Goal: Check status: Check status

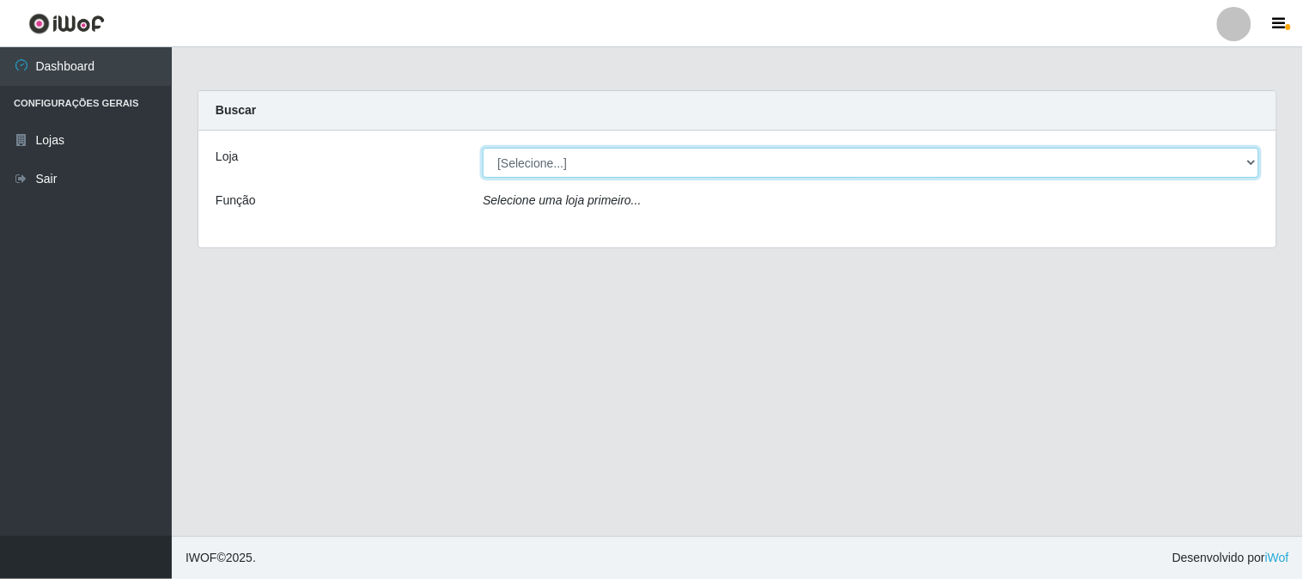
click at [598, 159] on select "[Selecione...] Casatudo BR" at bounding box center [871, 163] width 777 height 30
select select "197"
click at [483, 148] on select "[Selecione...] Casatudo BR" at bounding box center [871, 163] width 777 height 30
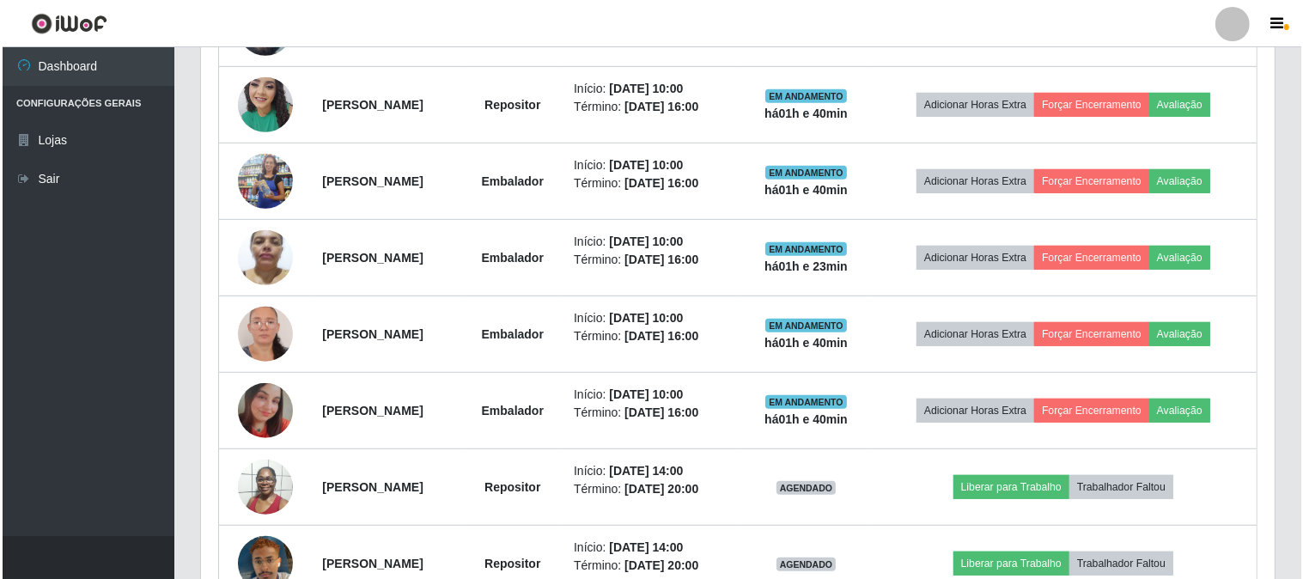
scroll to position [667, 0]
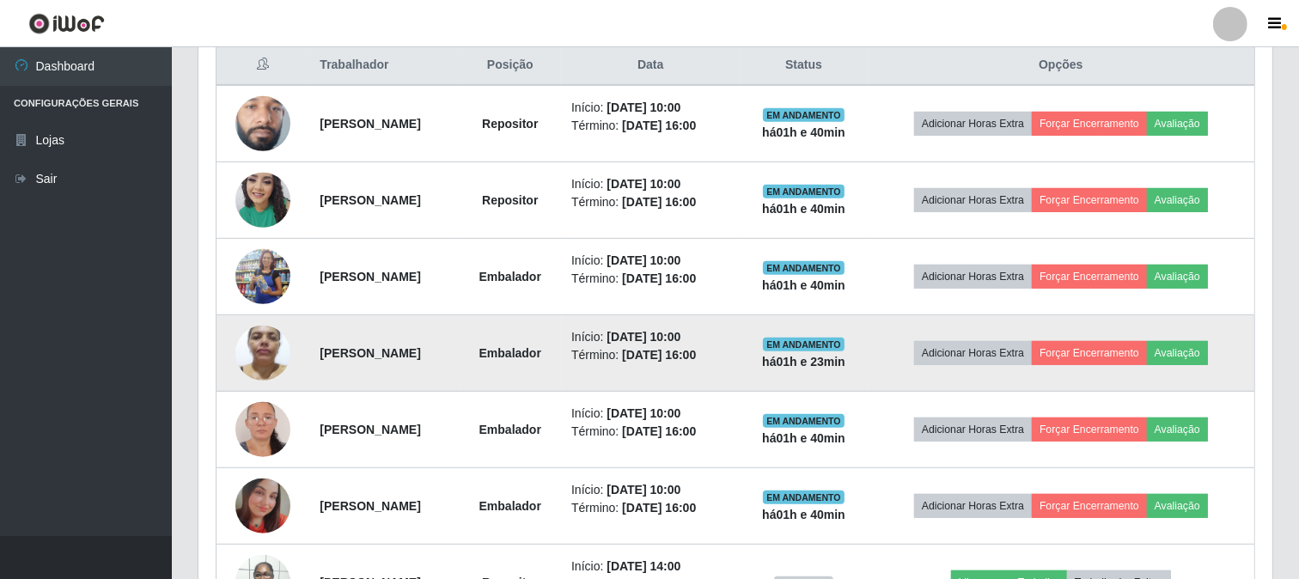
click at [249, 358] on img at bounding box center [262, 352] width 55 height 73
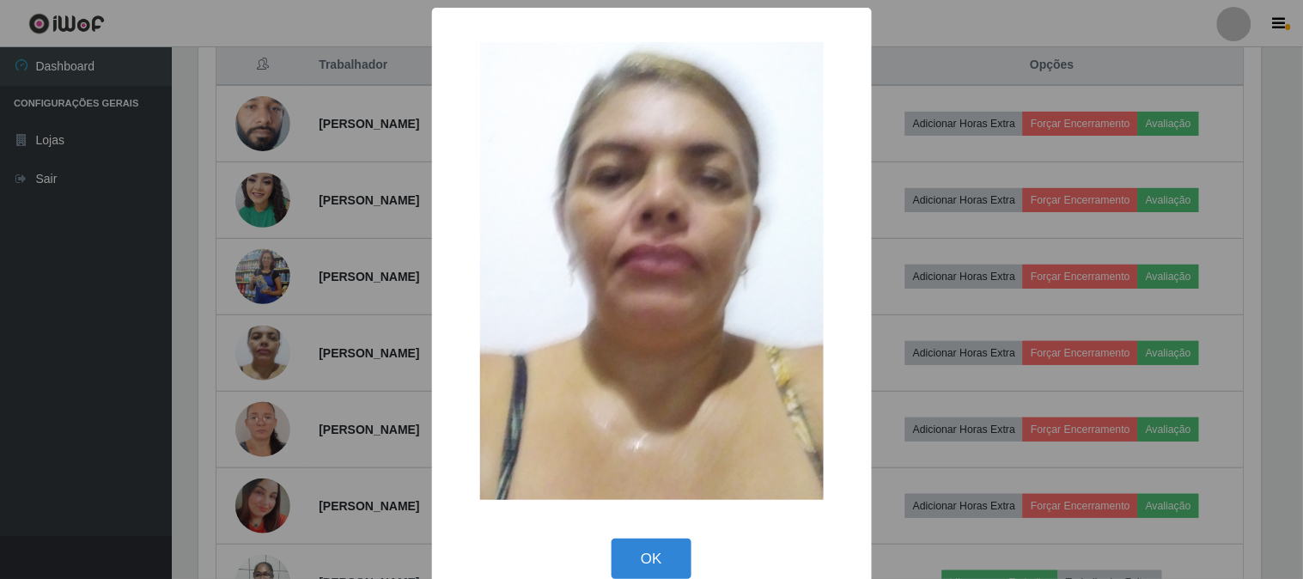
click at [252, 358] on div "× OK Cancel" at bounding box center [651, 289] width 1303 height 579
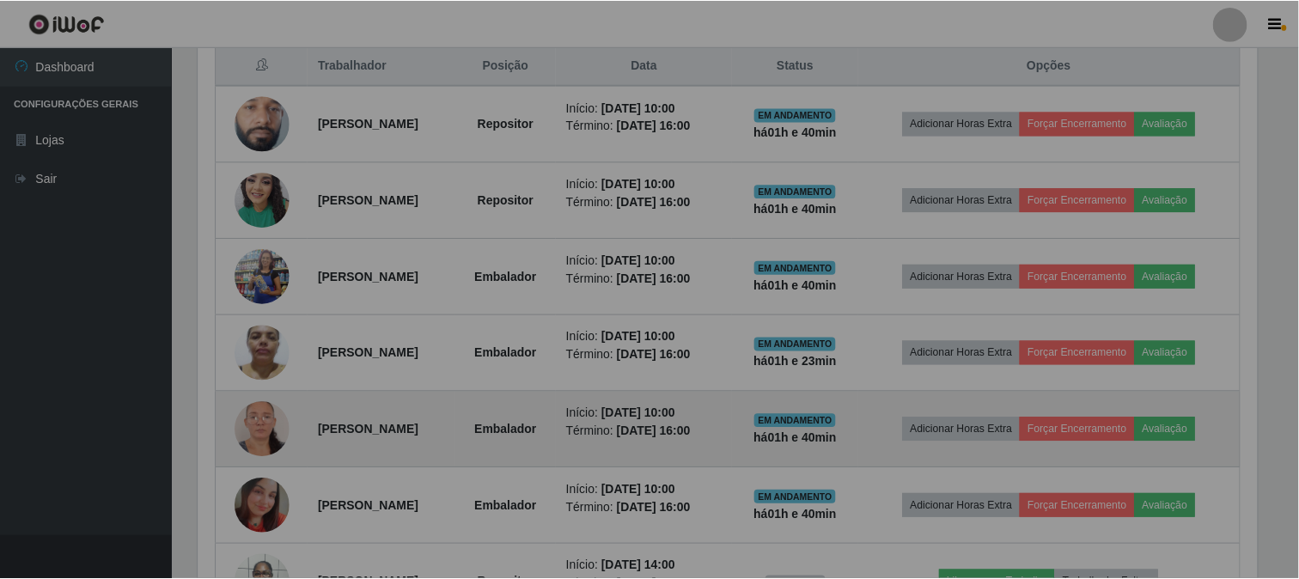
scroll to position [356, 1074]
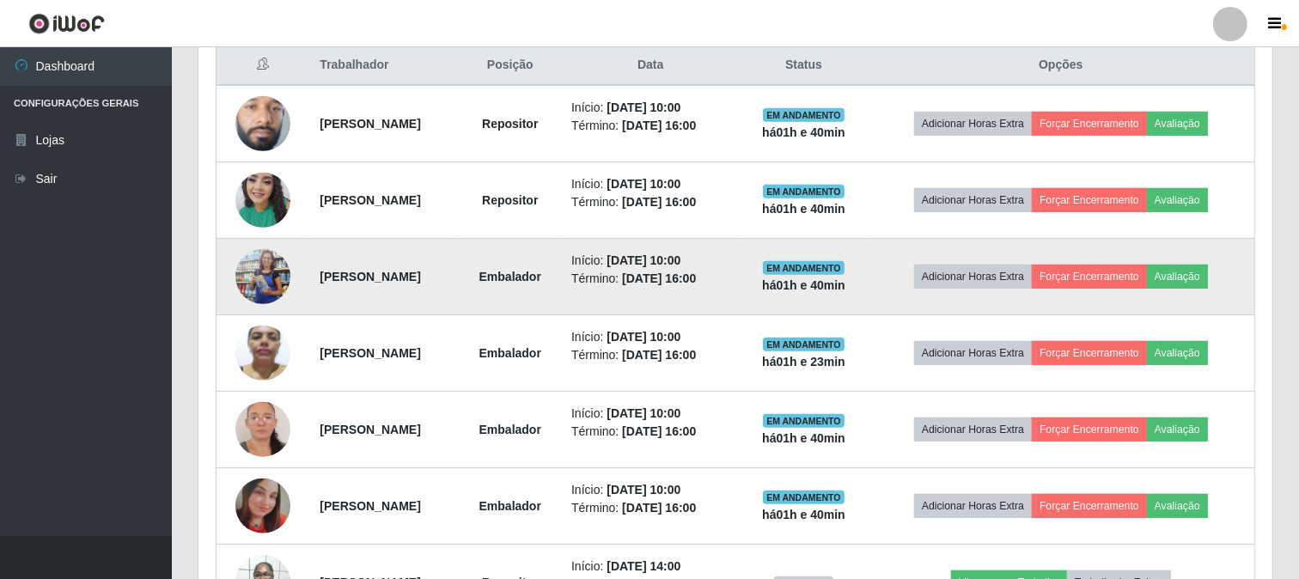
click at [241, 271] on img at bounding box center [262, 276] width 55 height 125
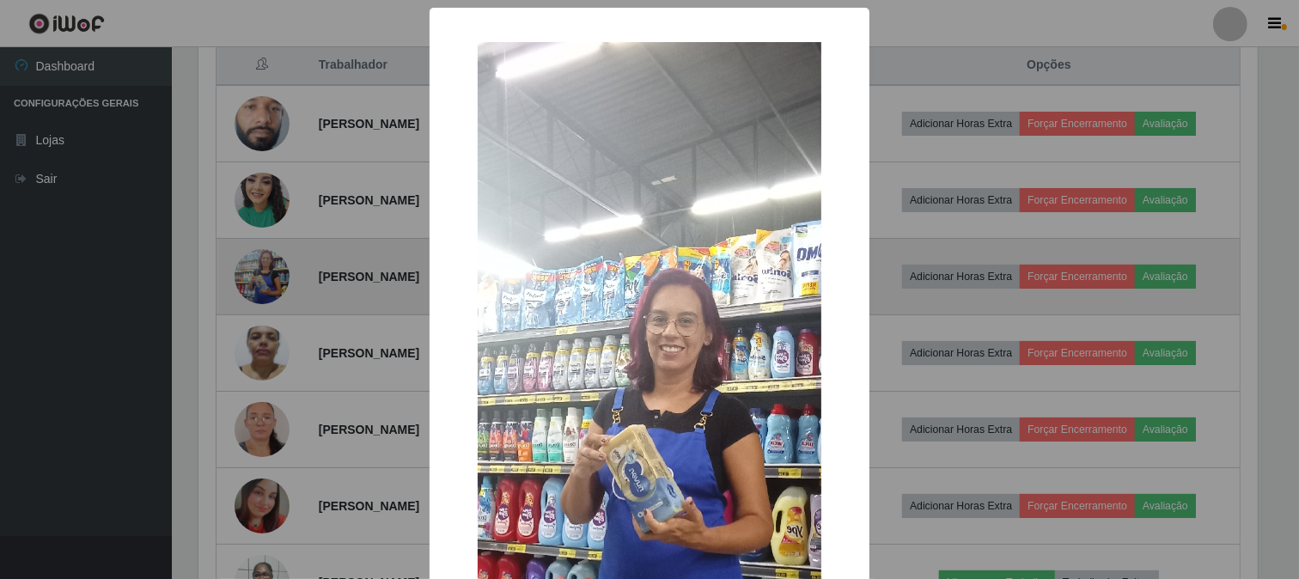
scroll to position [356, 1063]
click at [241, 271] on div "× OK Cancel" at bounding box center [651, 289] width 1303 height 579
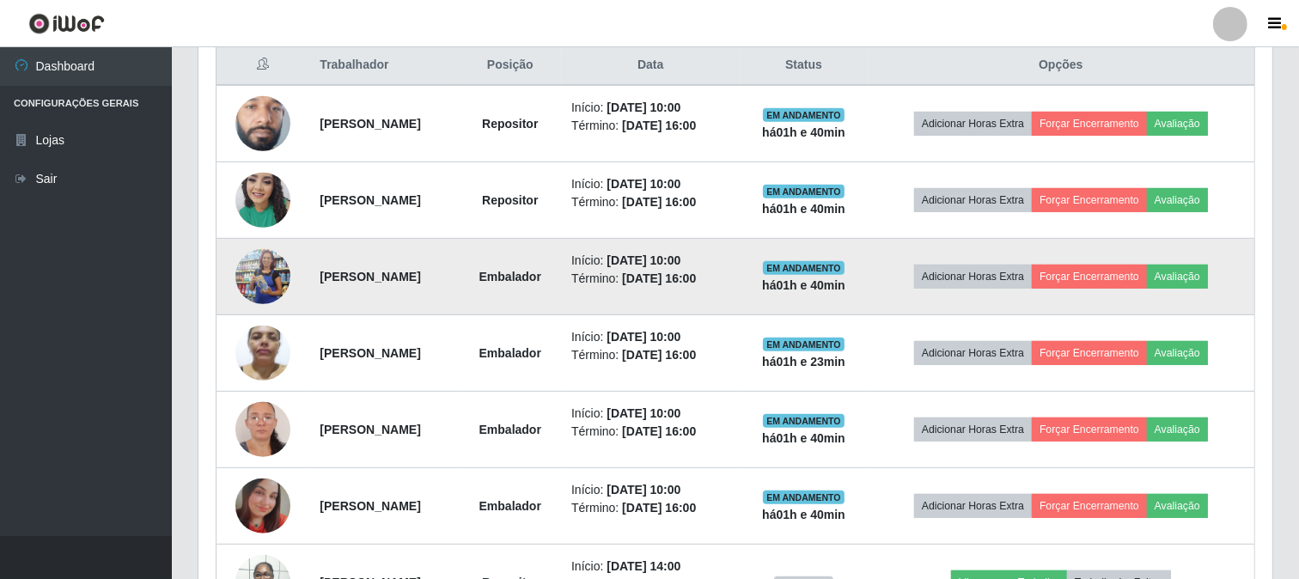
scroll to position [763, 0]
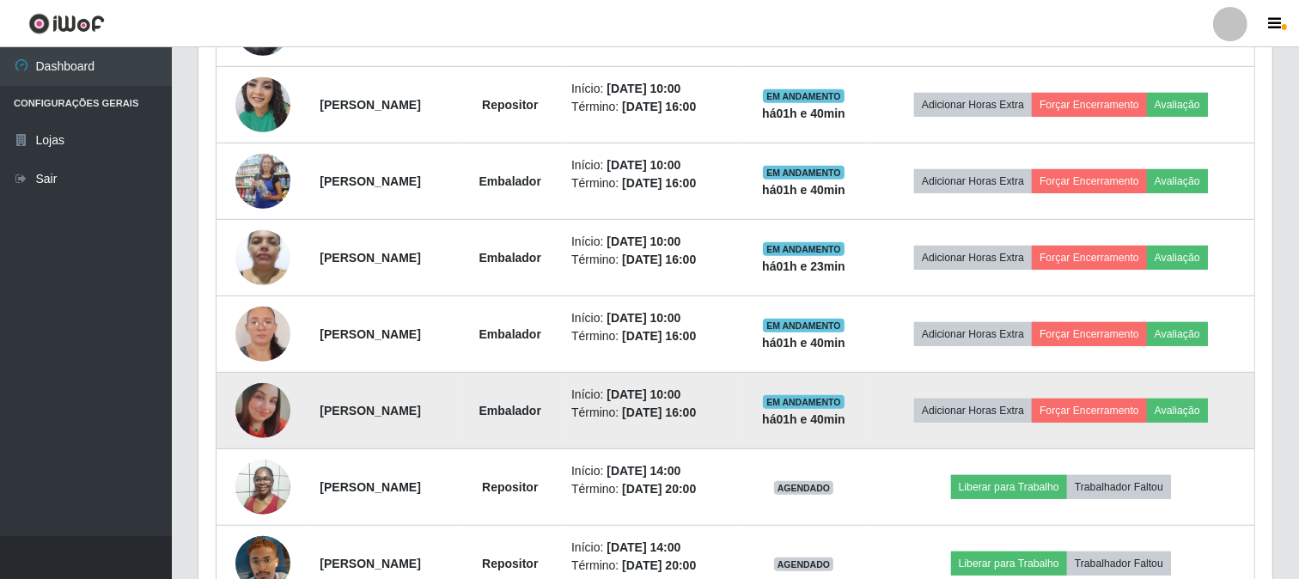
click at [245, 407] on img at bounding box center [262, 410] width 55 height 55
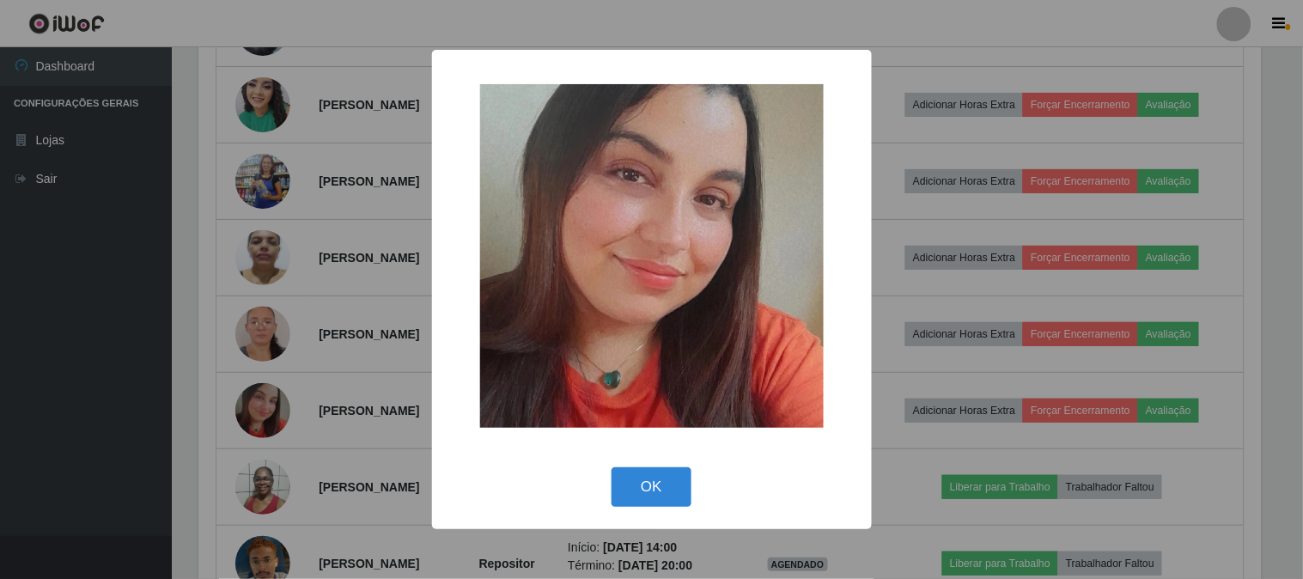
click at [235, 393] on div "× OK Cancel" at bounding box center [651, 289] width 1303 height 579
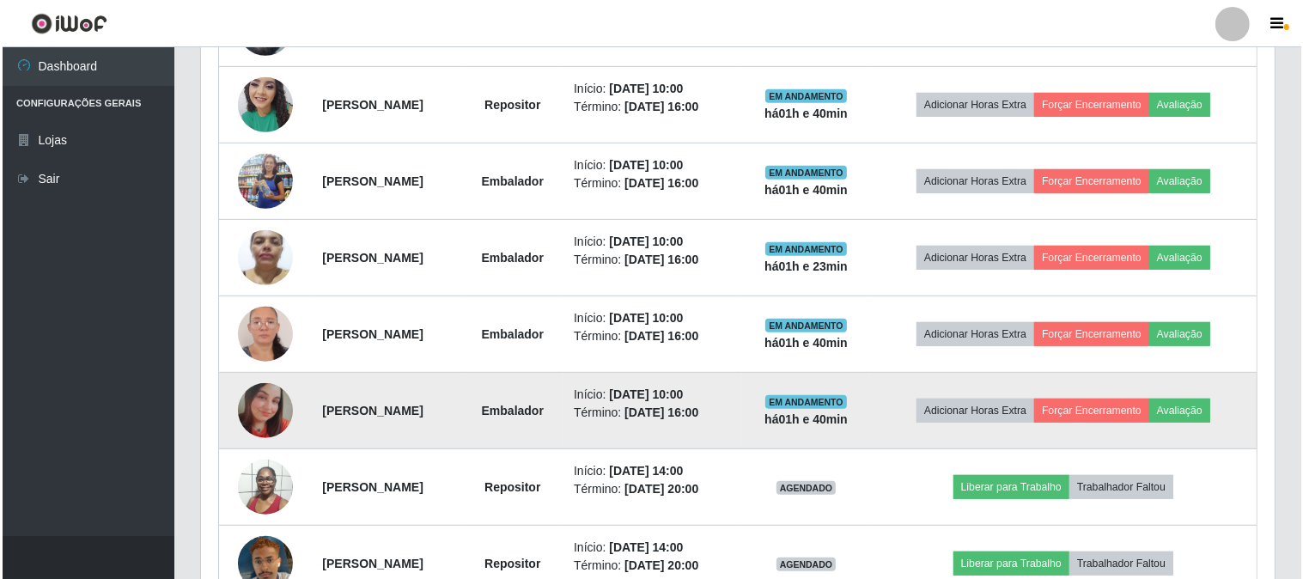
scroll to position [667, 0]
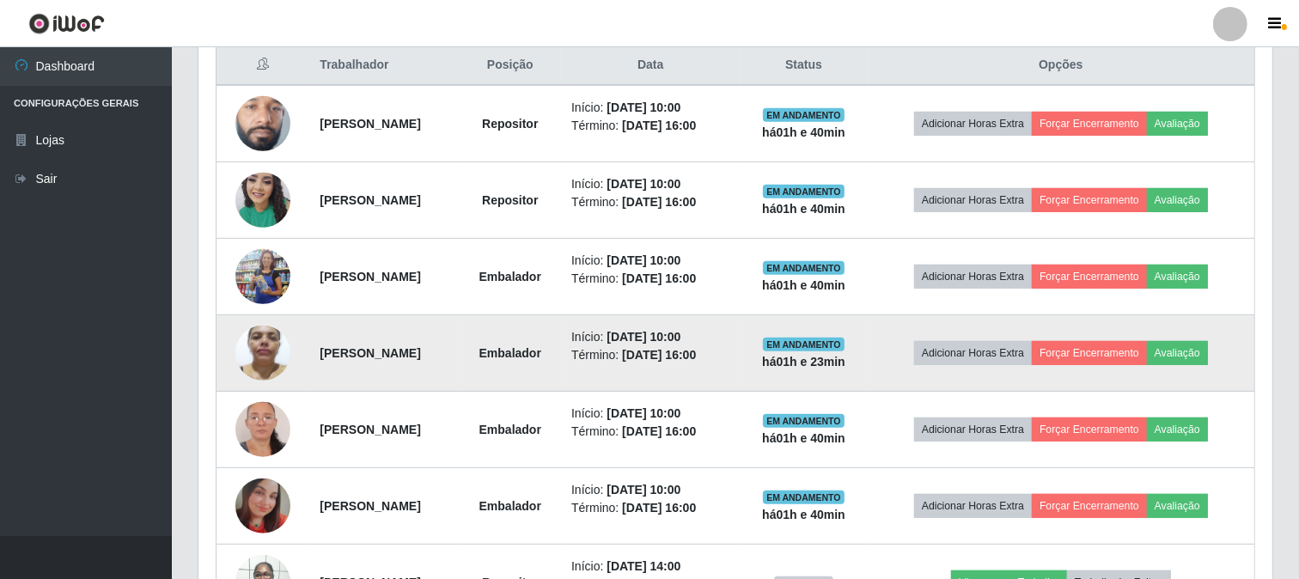
click at [247, 358] on img at bounding box center [262, 352] width 55 height 73
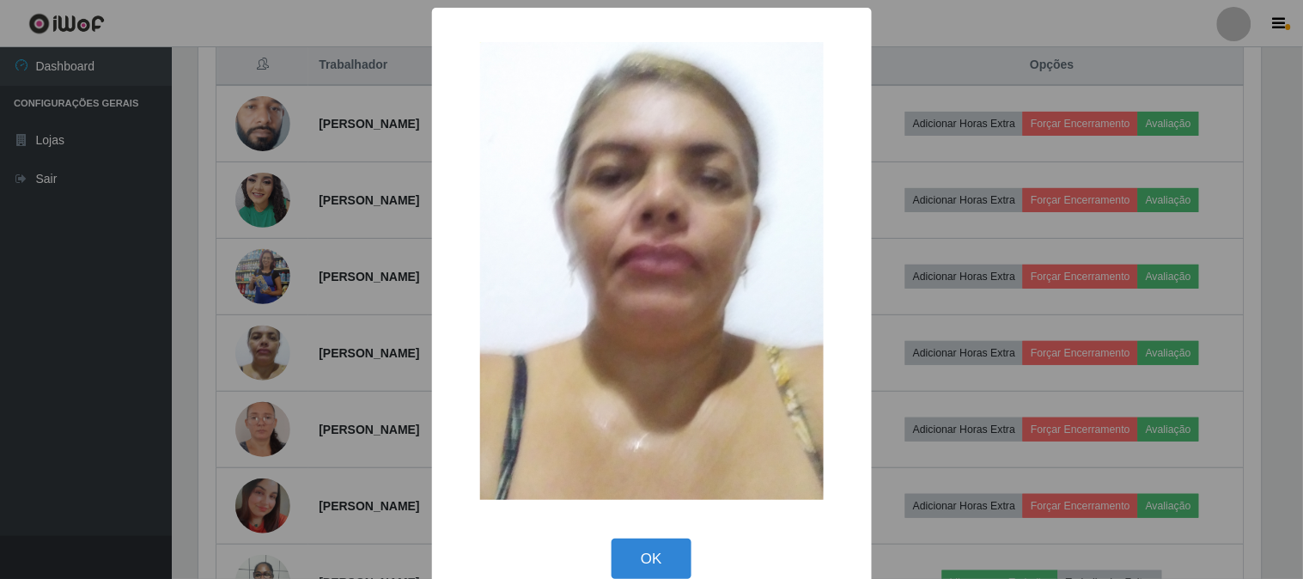
click at [249, 358] on div "× OK Cancel" at bounding box center [651, 289] width 1303 height 579
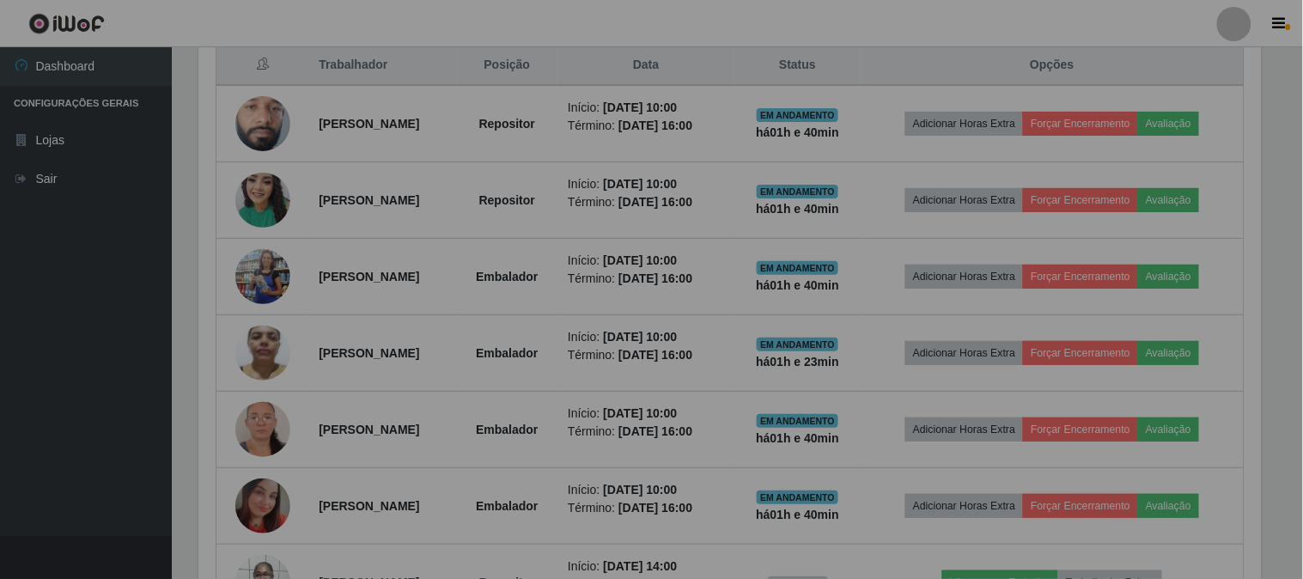
scroll to position [356, 1074]
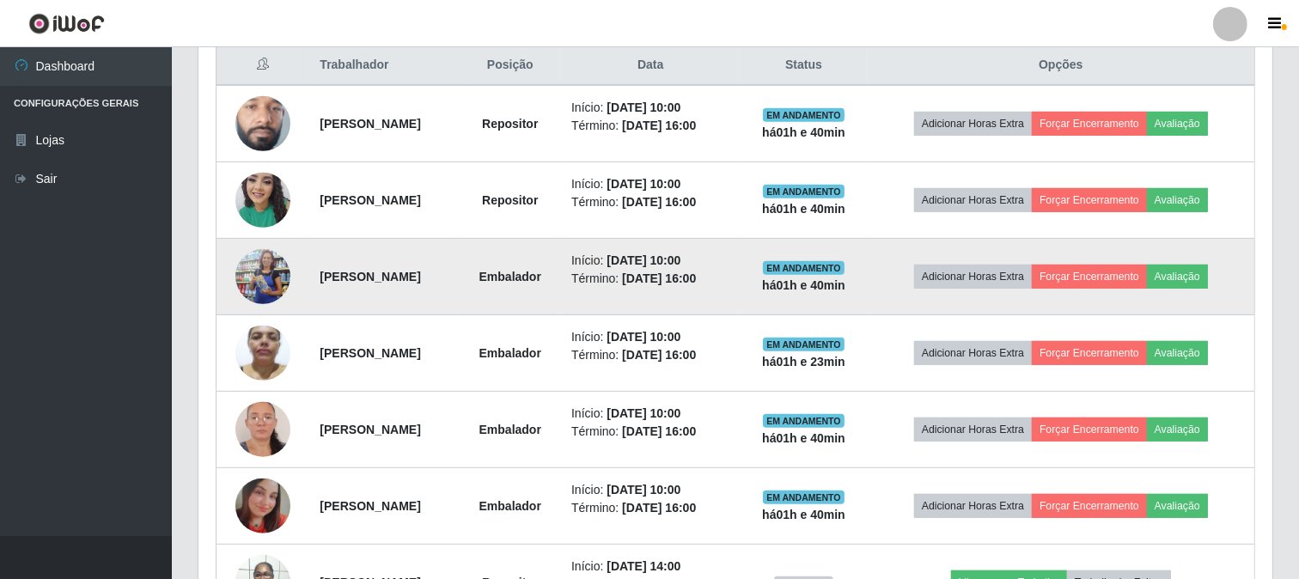
click at [262, 289] on img at bounding box center [262, 276] width 55 height 125
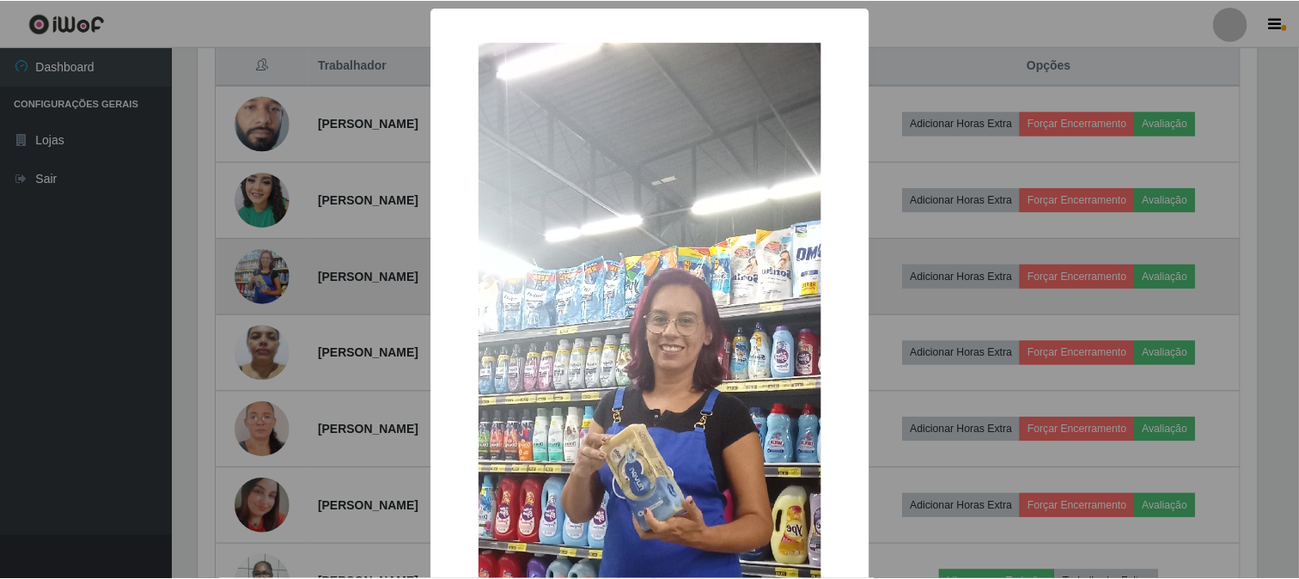
scroll to position [356, 1063]
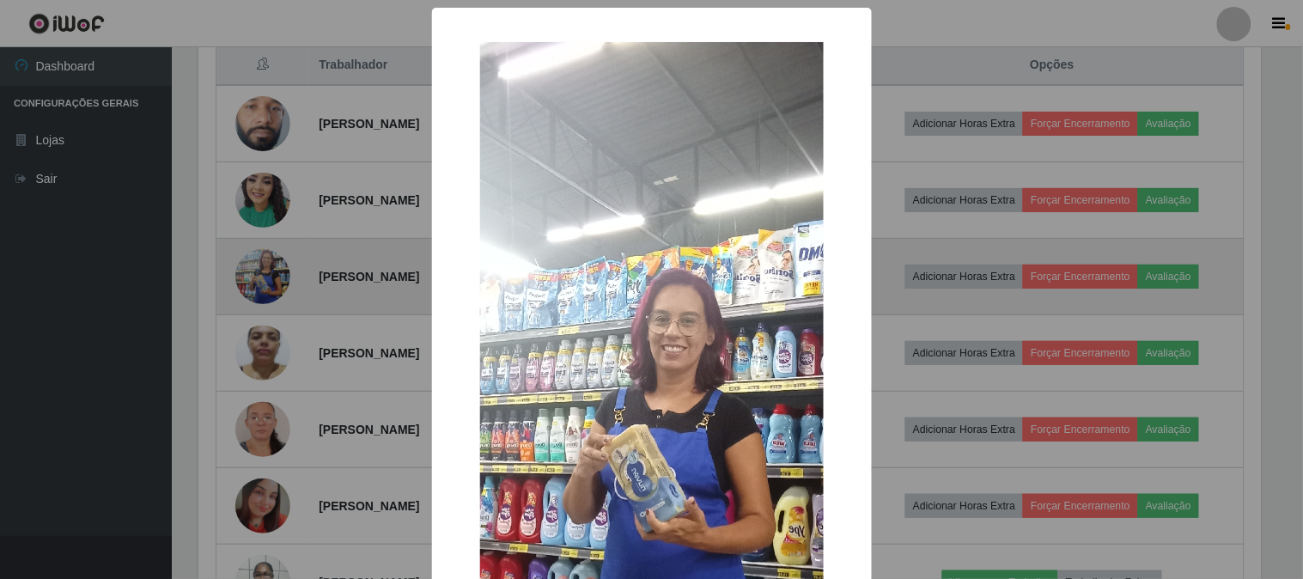
click at [262, 289] on div "× OK Cancel" at bounding box center [651, 289] width 1303 height 579
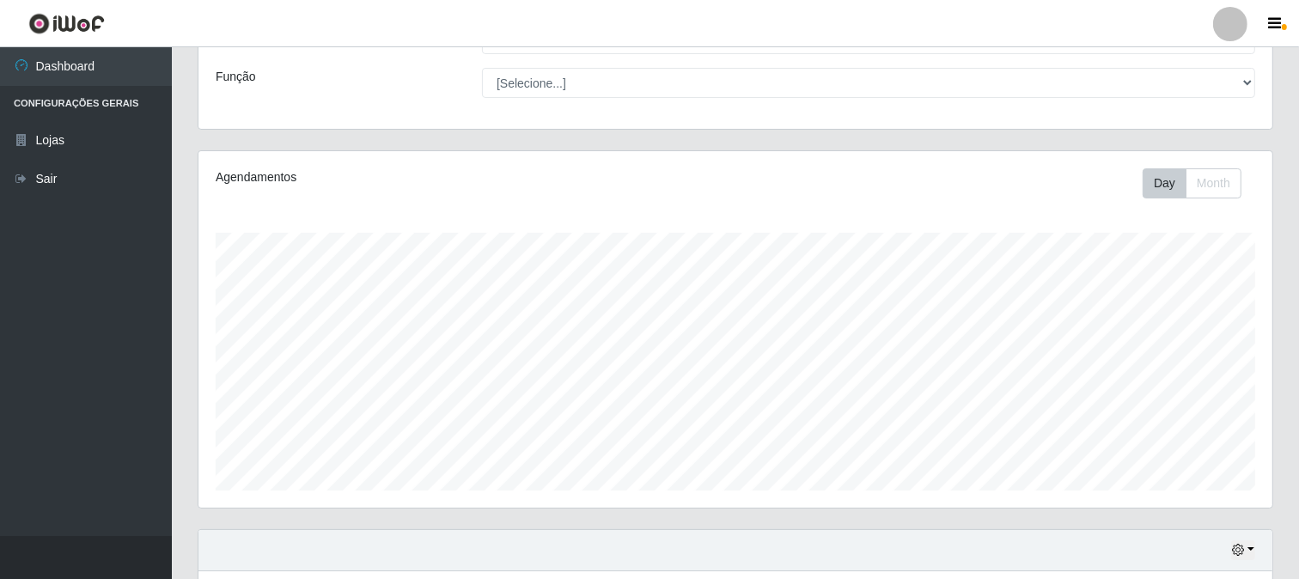
scroll to position [410, 0]
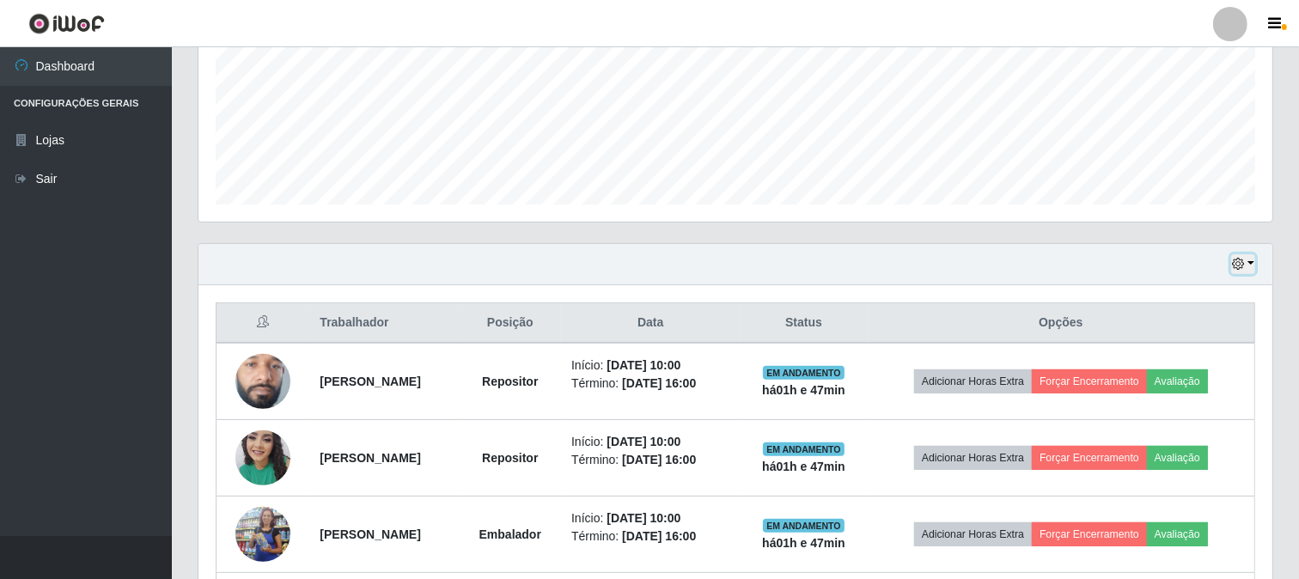
click at [1254, 267] on button "button" at bounding box center [1243, 264] width 24 height 20
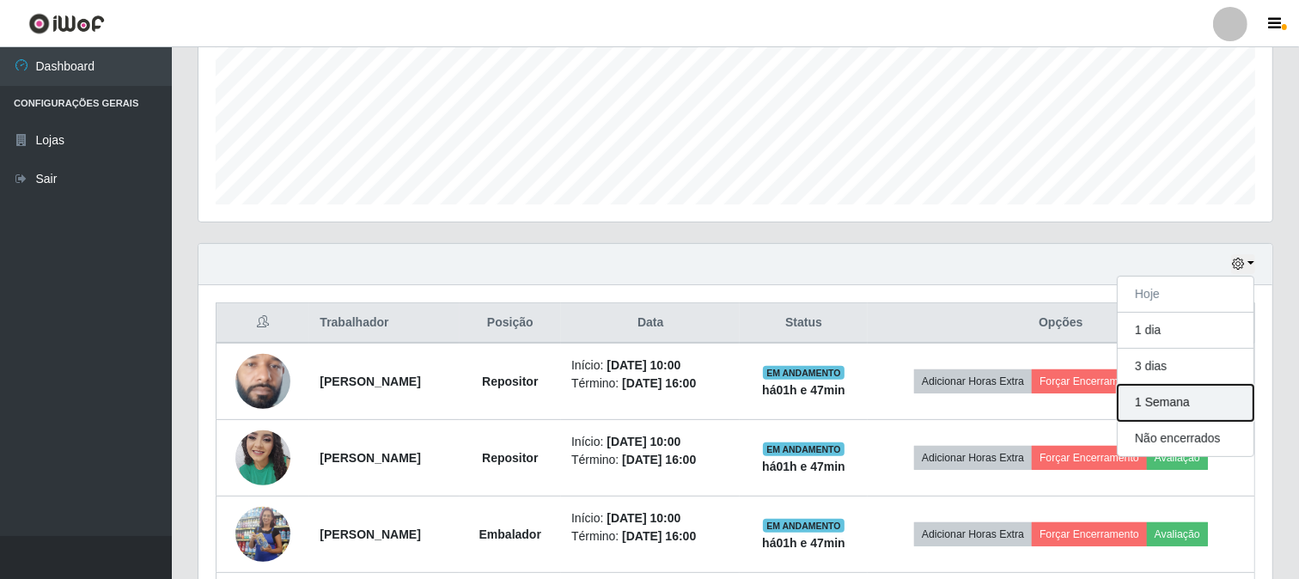
click at [1181, 410] on button "1 Semana" at bounding box center [1186, 403] width 136 height 36
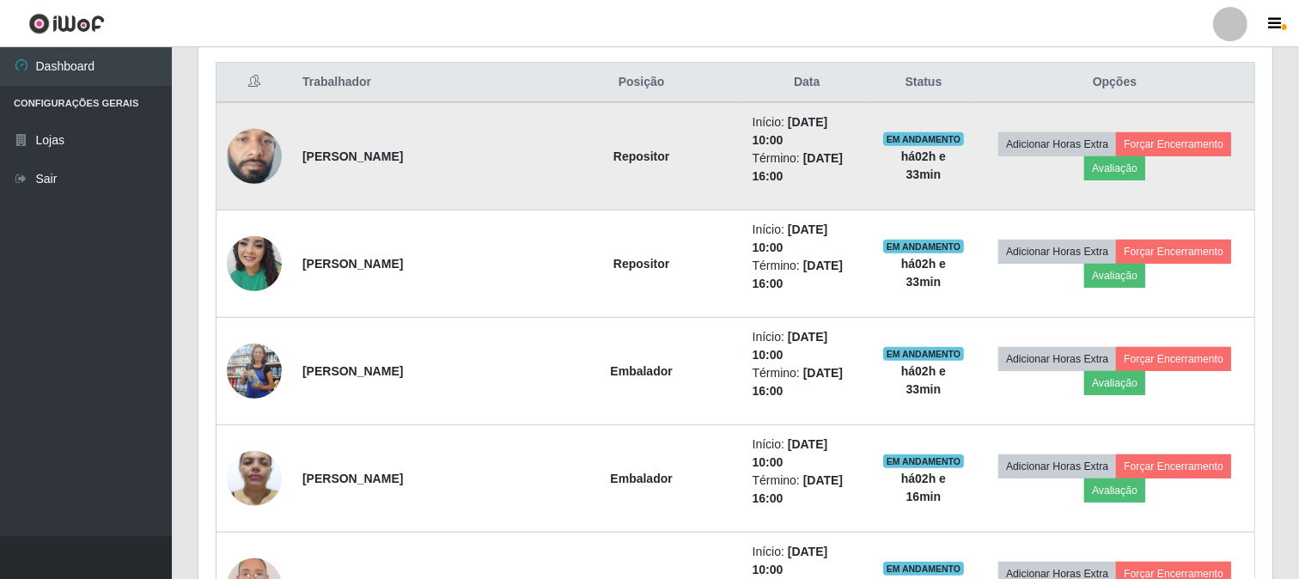
scroll to position [364, 0]
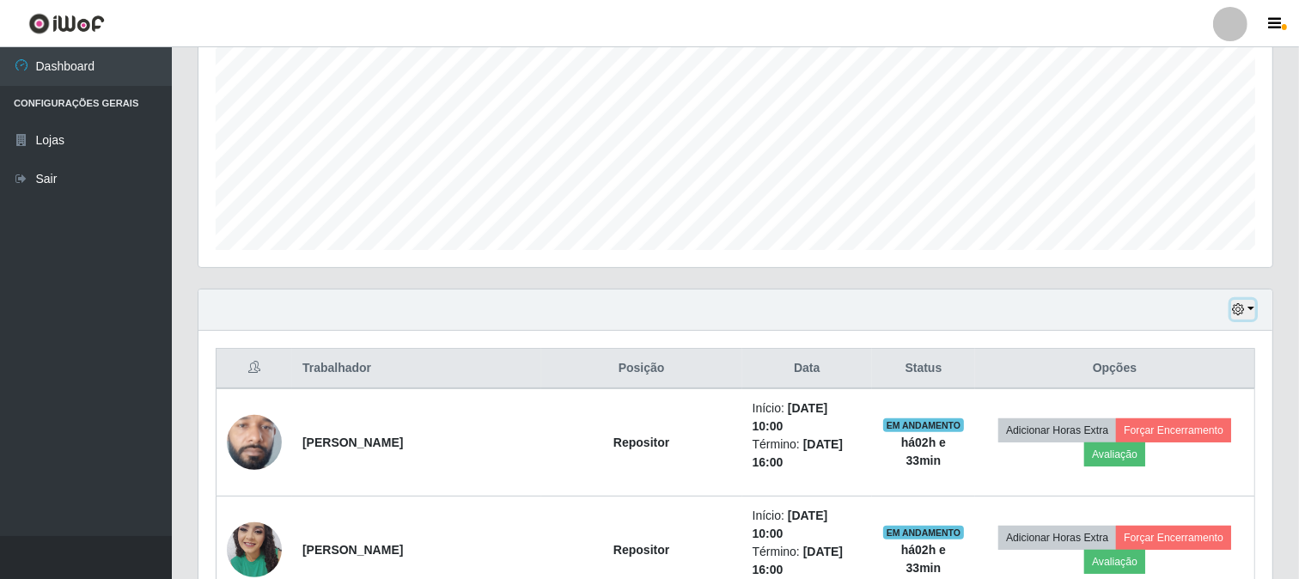
click at [1240, 313] on icon "button" at bounding box center [1238, 309] width 12 height 12
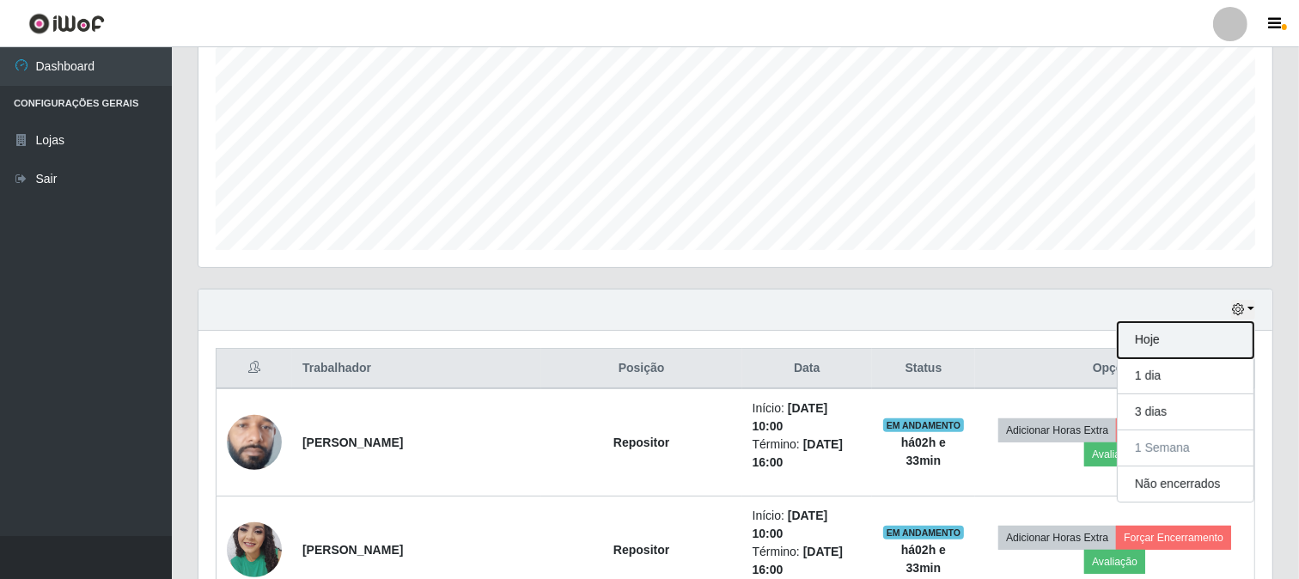
click at [1158, 336] on button "Hoje" at bounding box center [1186, 340] width 136 height 36
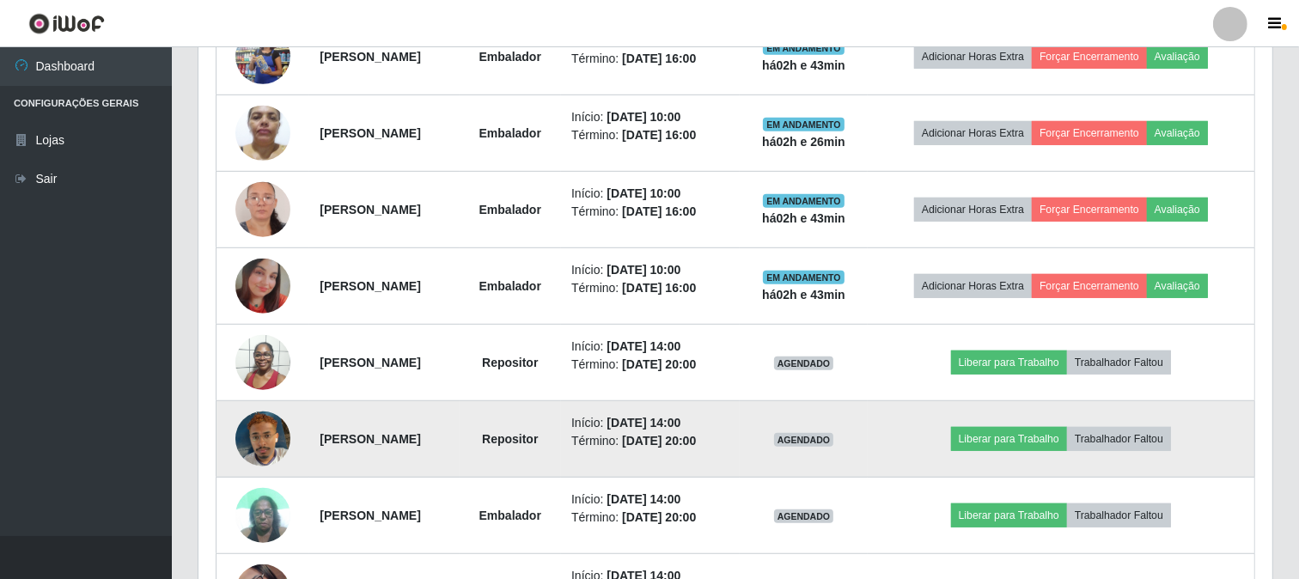
scroll to position [601, 0]
